Goal: Task Accomplishment & Management: Manage account settings

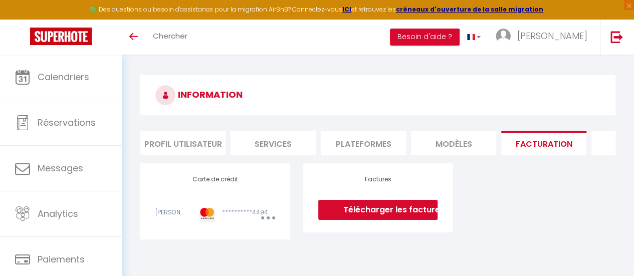
click at [78, 83] on span "Calendriers" at bounding box center [64, 77] width 52 height 13
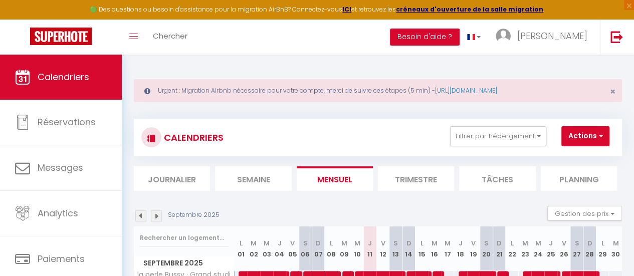
click at [418, 182] on li "Trimestre" at bounding box center [416, 179] width 76 height 25
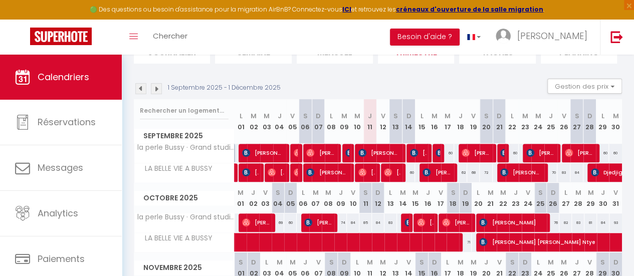
scroll to position [130, 0]
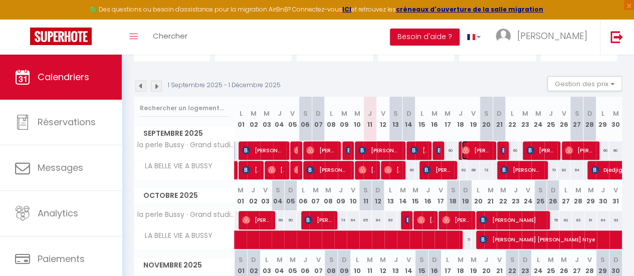
click at [471, 149] on span "[PERSON_NAME]" at bounding box center [476, 150] width 29 height 19
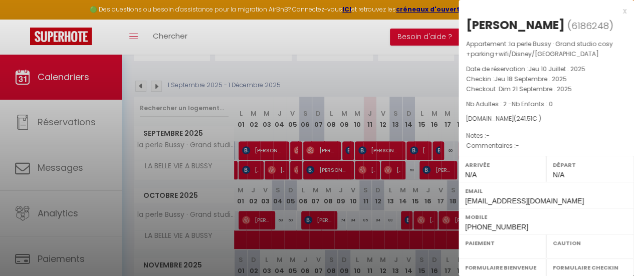
select select "OK"
select select "0"
select select "1"
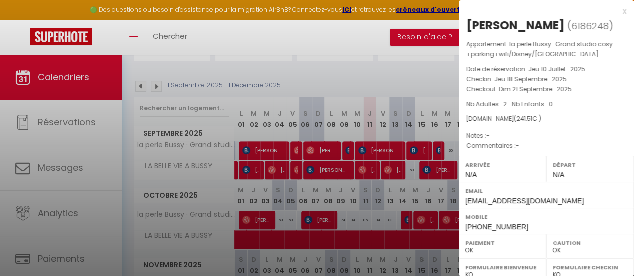
select select
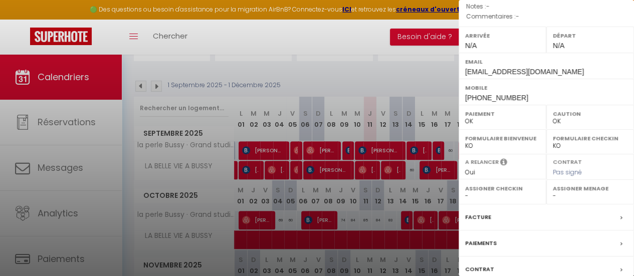
scroll to position [199, 0]
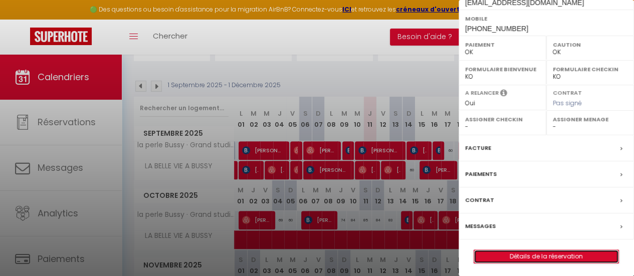
click at [561, 256] on link "Détails de la réservation" at bounding box center [546, 256] width 144 height 13
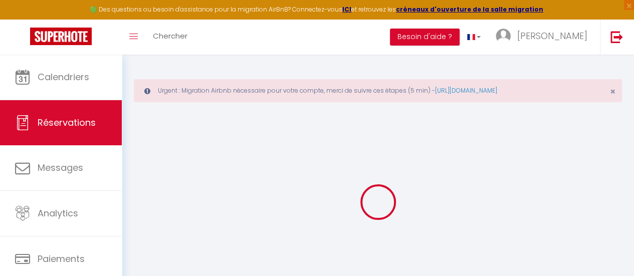
select select
checkbox input "false"
select select
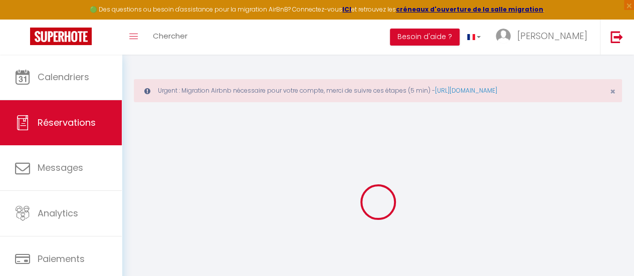
select select
checkbox input "false"
select select
type input "29"
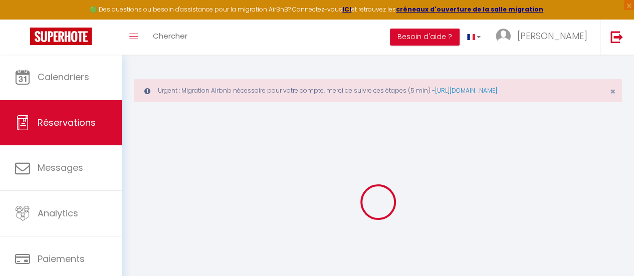
type input "21.71"
select select
checkbox input "false"
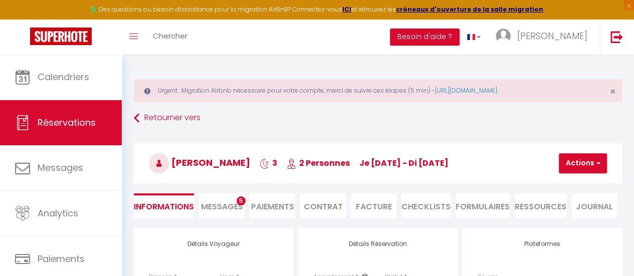
select select
checkbox input "false"
select select
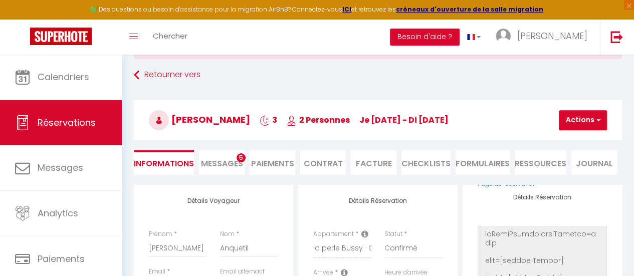
scroll to position [42, 0]
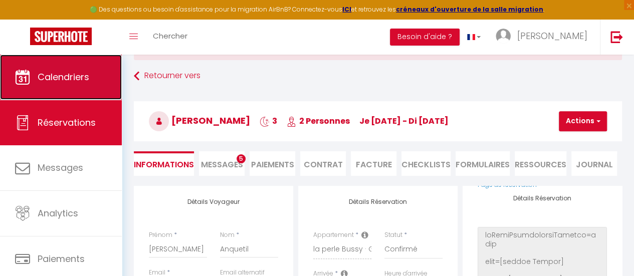
click at [89, 85] on link "Calendriers" at bounding box center [61, 77] width 122 height 45
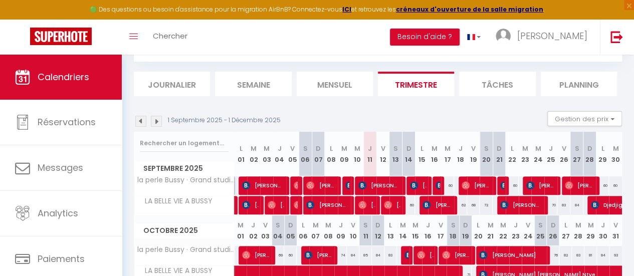
scroll to position [101, 0]
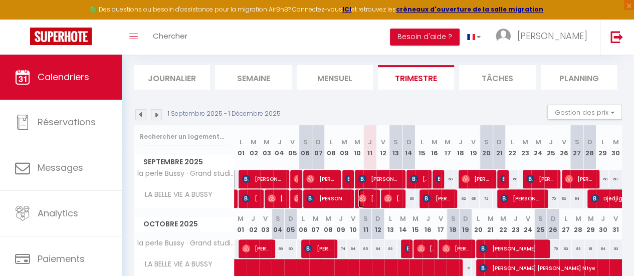
click at [361, 196] on img at bounding box center [363, 199] width 8 height 8
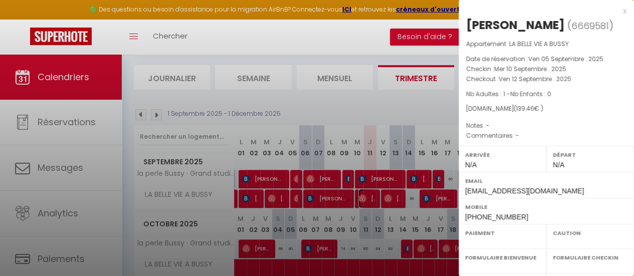
select select "OK"
select select "0"
select select "1"
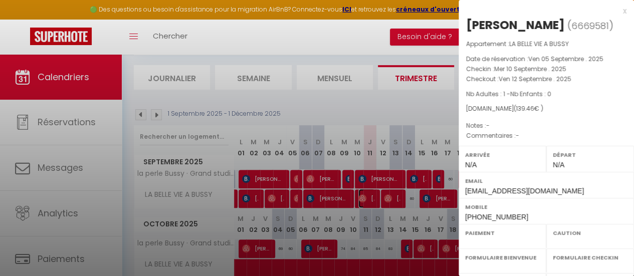
select select
